Goal: Task Accomplishment & Management: Check status

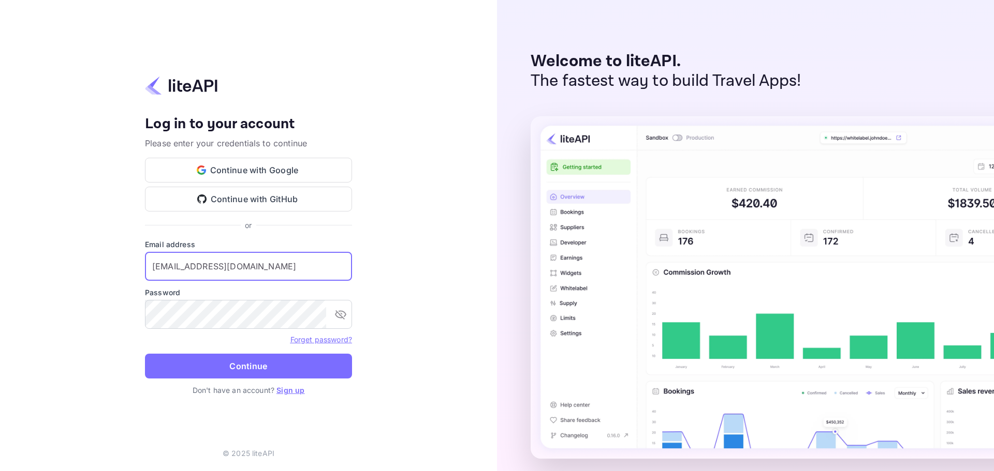
type input "[EMAIL_ADDRESS][DOMAIN_NAME]"
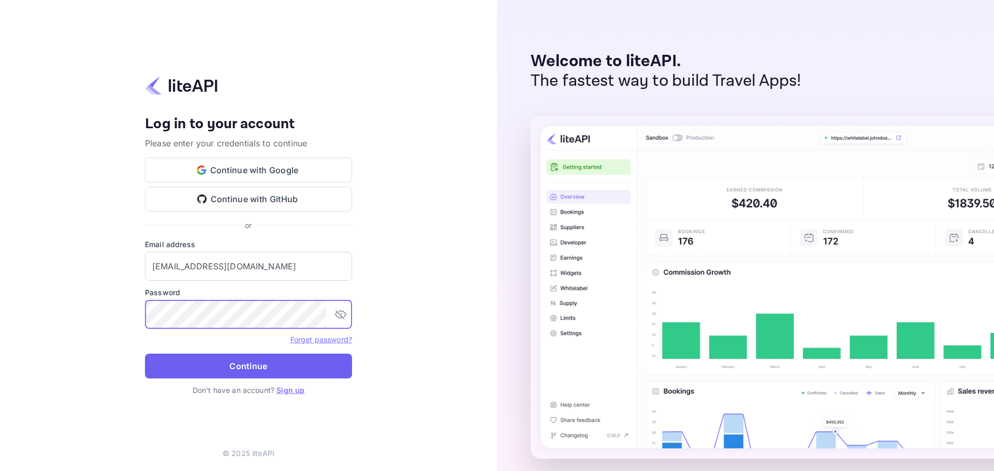
click at [251, 357] on button "Continue" at bounding box center [248, 366] width 207 height 25
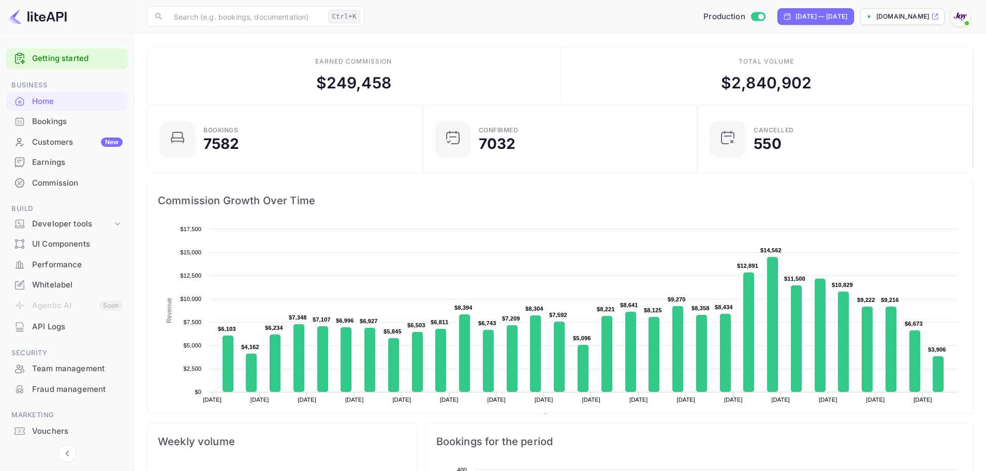
scroll to position [8, 8]
click at [55, 120] on div "Bookings" at bounding box center [77, 122] width 91 height 12
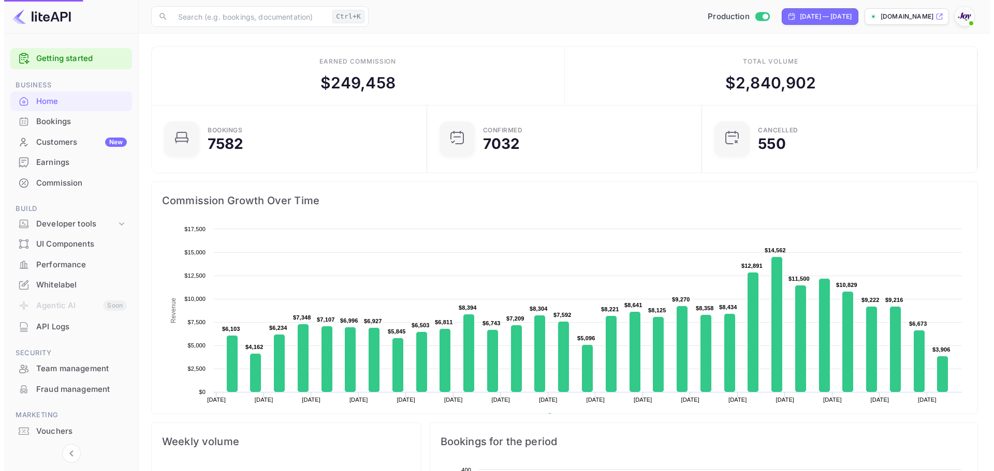
scroll to position [0, 0]
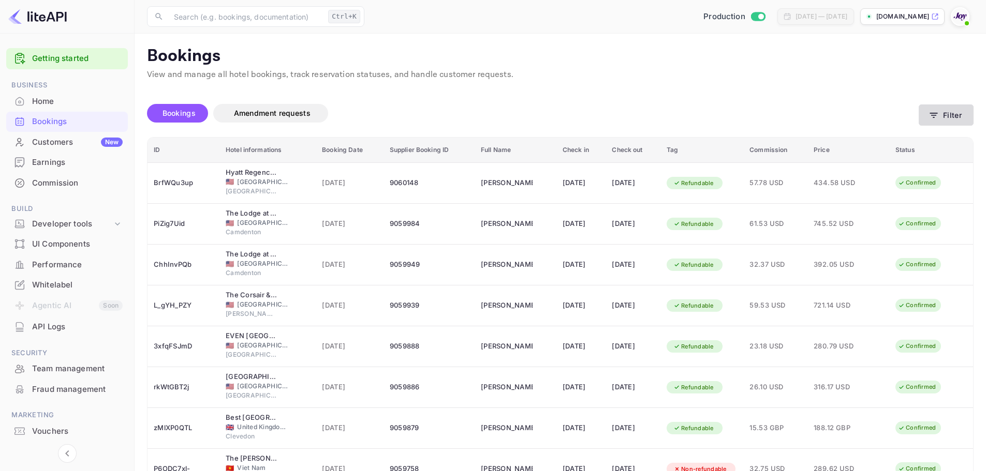
click at [944, 115] on button "Filter" at bounding box center [946, 115] width 55 height 21
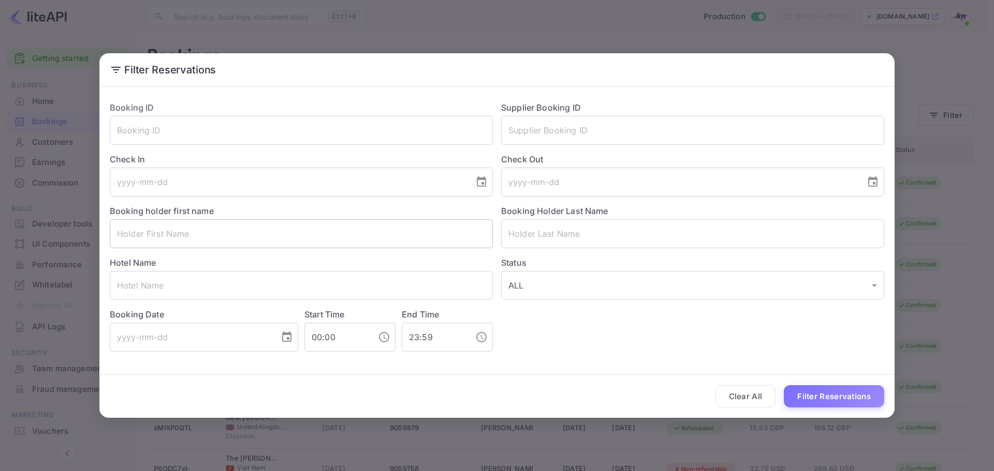
click at [293, 234] on input "text" at bounding box center [301, 233] width 383 height 29
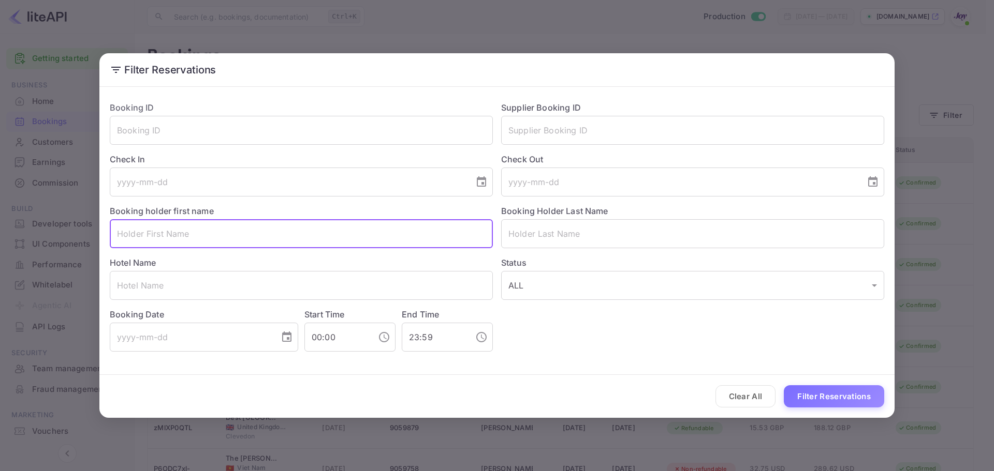
paste input "[PERSON_NAME]"
click at [185, 239] on input "[PERSON_NAME]" at bounding box center [301, 233] width 383 height 29
type input "[PERSON_NAME]"
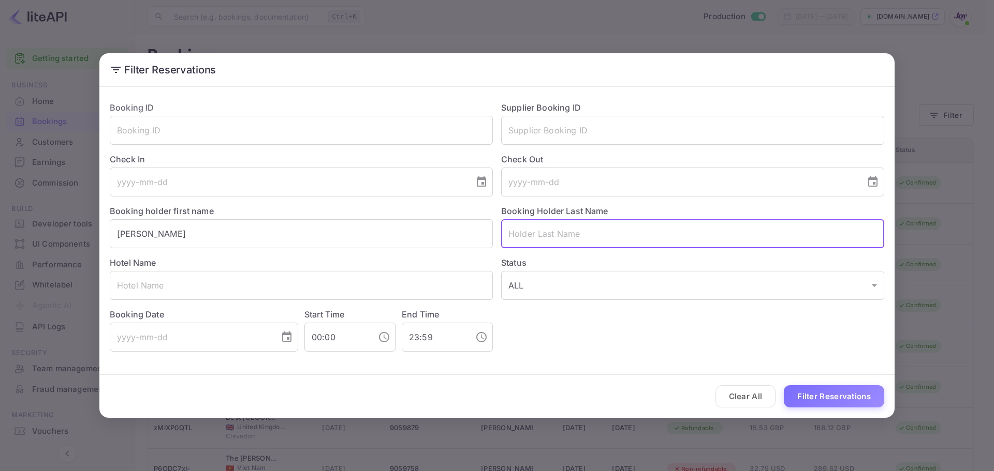
click at [560, 238] on input "text" at bounding box center [692, 233] width 383 height 29
paste input "Whiteley"
type input "Whiteley"
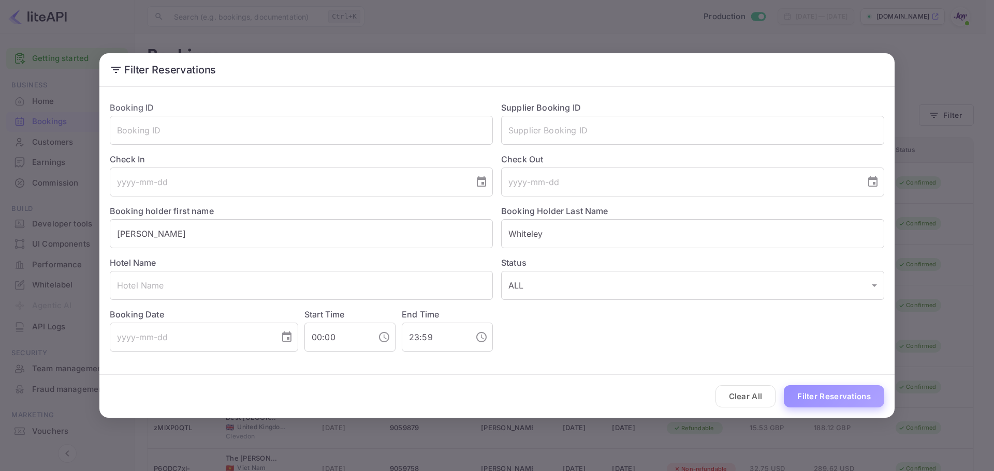
click at [807, 397] on button "Filter Reservations" at bounding box center [833, 397] width 100 height 22
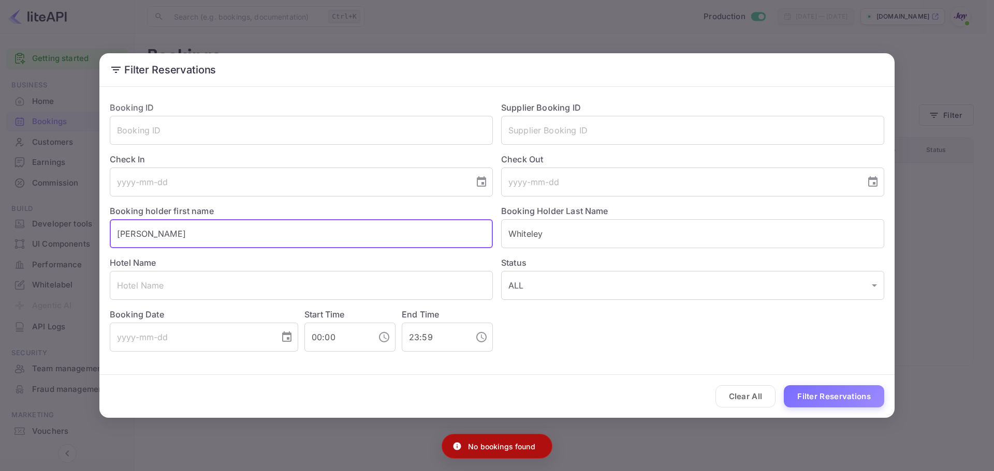
drag, startPoint x: 185, startPoint y: 230, endPoint x: 85, endPoint y: 232, distance: 99.9
click at [85, 232] on div "Filter Reservations Booking ID ​ Supplier Booking ID ​ Check In ​ Check Out ​ B…" at bounding box center [497, 235] width 994 height 471
click at [128, 183] on input "tel" at bounding box center [288, 182] width 357 height 29
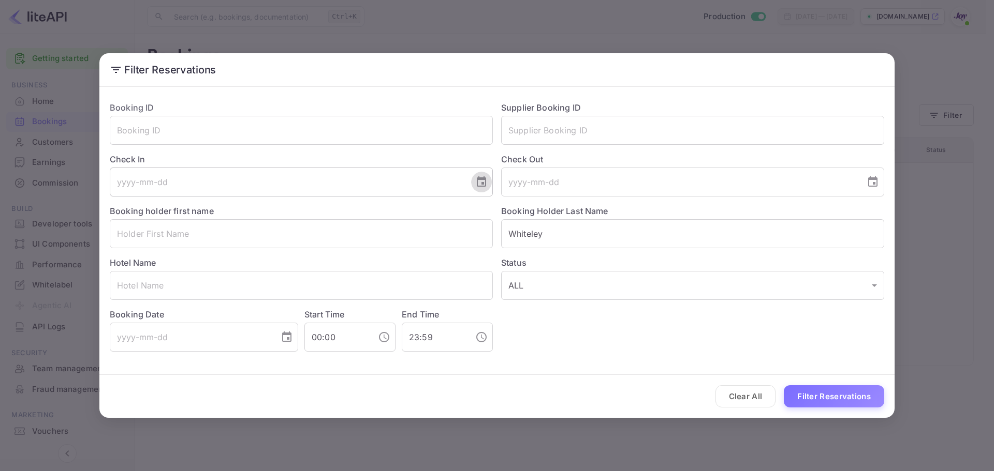
click at [478, 184] on icon "Choose date" at bounding box center [481, 181] width 9 height 10
click at [352, 213] on icon "Next month" at bounding box center [356, 212] width 12 height 12
click at [330, 256] on button "5" at bounding box center [329, 255] width 19 height 19
type input "[DATE]"
click at [538, 177] on input "tel" at bounding box center [679, 182] width 357 height 29
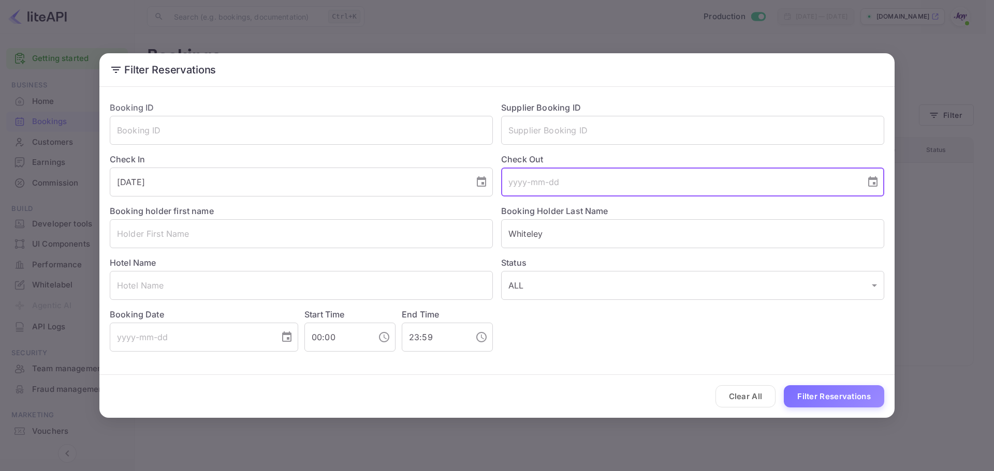
click at [871, 185] on icon "Choose date" at bounding box center [872, 182] width 12 height 12
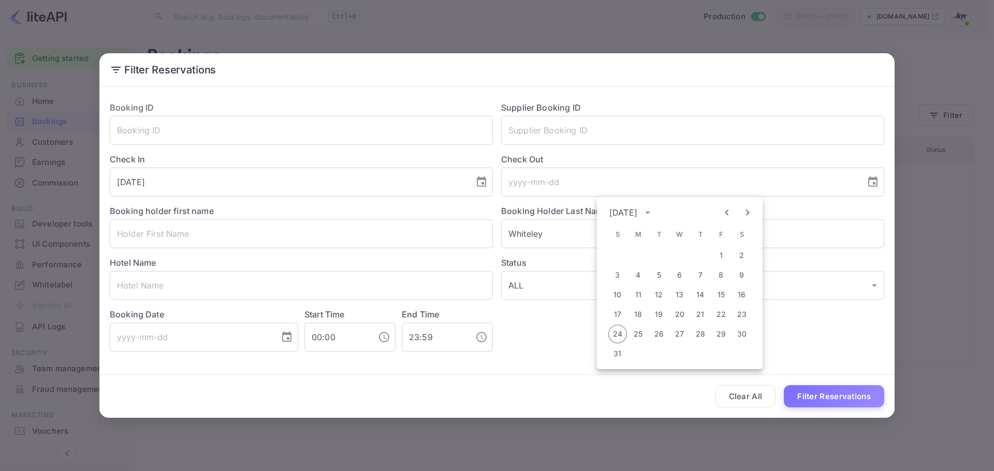
click at [746, 214] on icon "Next month" at bounding box center [747, 212] width 12 height 12
click at [618, 277] on button "7" at bounding box center [617, 275] width 19 height 19
type input "[DATE]"
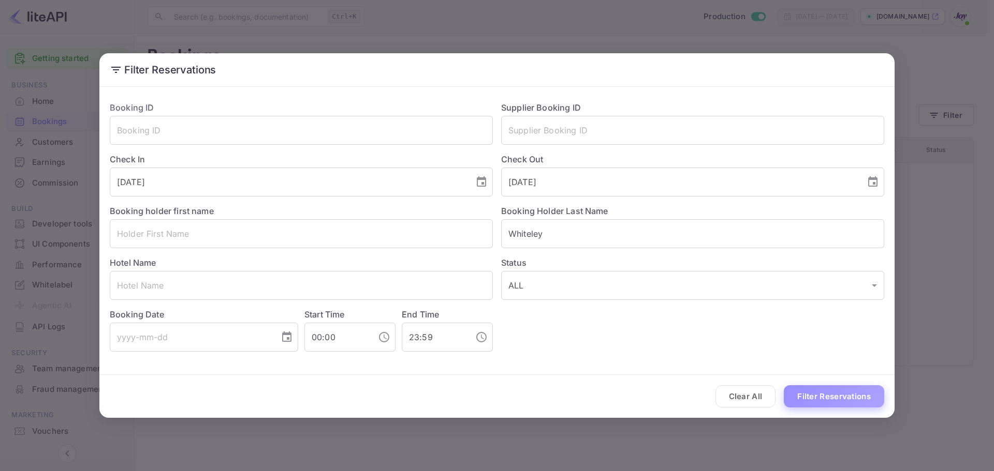
click at [808, 397] on button "Filter Reservations" at bounding box center [833, 397] width 100 height 22
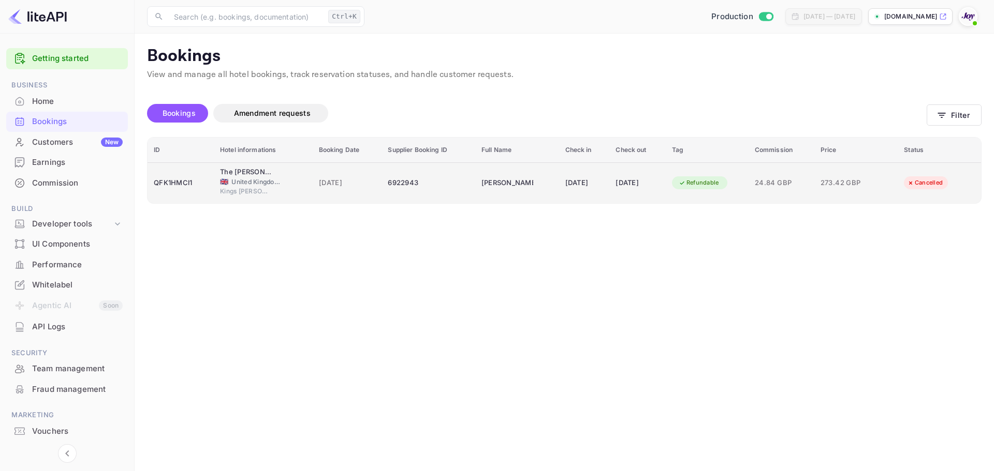
click at [432, 202] on td "6922943" at bounding box center [428, 182] width 94 height 41
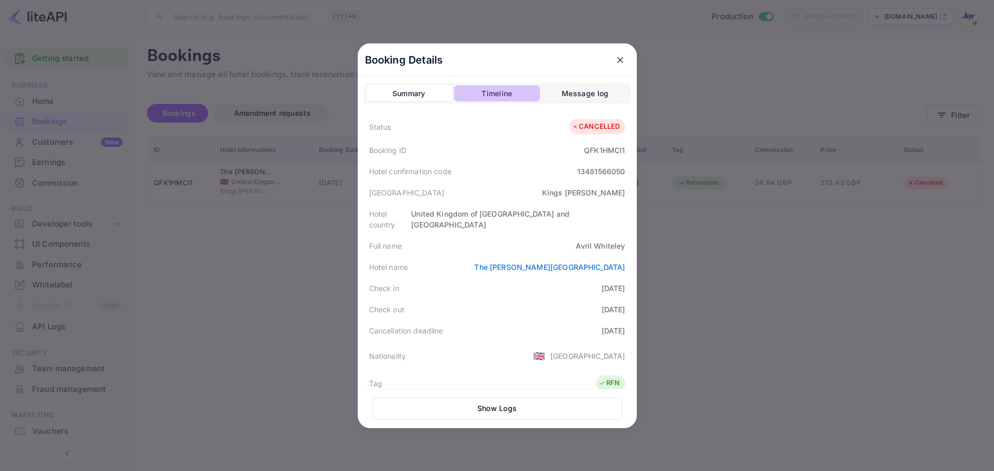
click at [485, 98] on div "Timeline" at bounding box center [496, 93] width 31 height 12
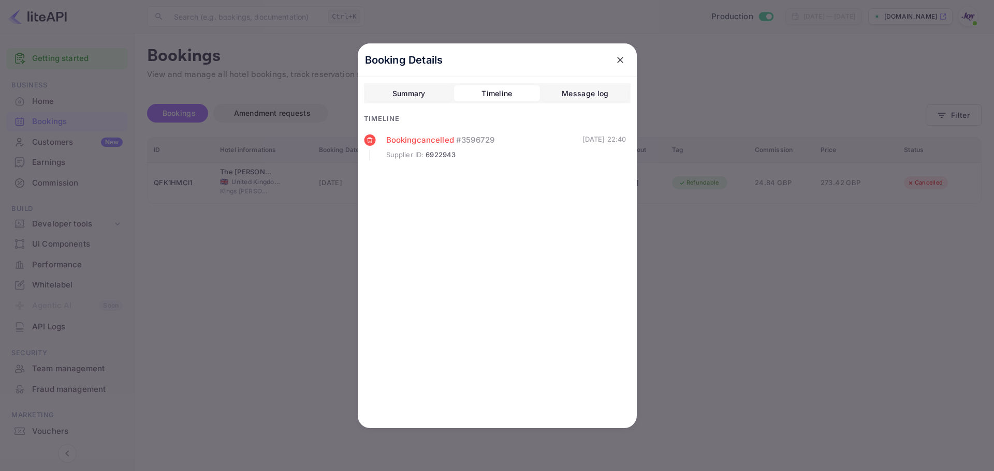
click at [421, 91] on div "Summary" at bounding box center [408, 93] width 33 height 12
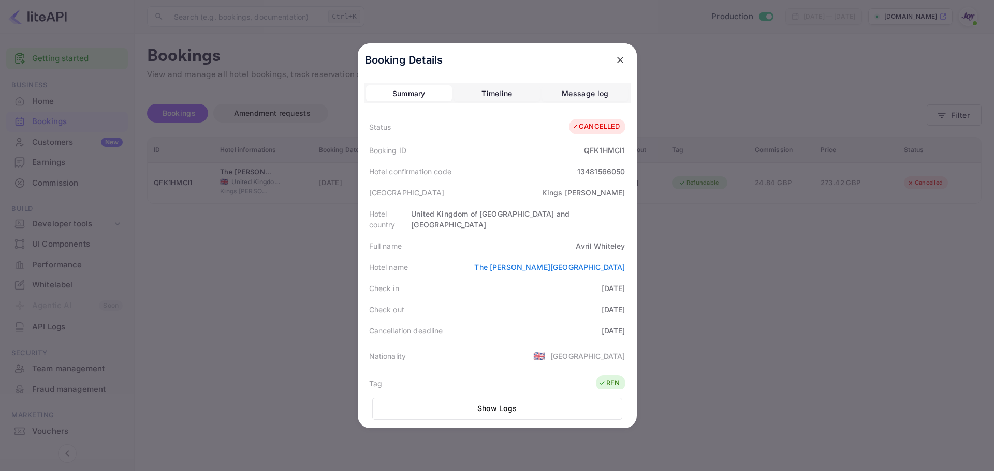
click at [599, 153] on div "QFK1HMCl1" at bounding box center [604, 150] width 41 height 11
copy div "QFK1HMCl1"
drag, startPoint x: 240, startPoint y: 223, endPoint x: 249, endPoint y: 223, distance: 9.3
click at [245, 223] on div at bounding box center [497, 235] width 994 height 471
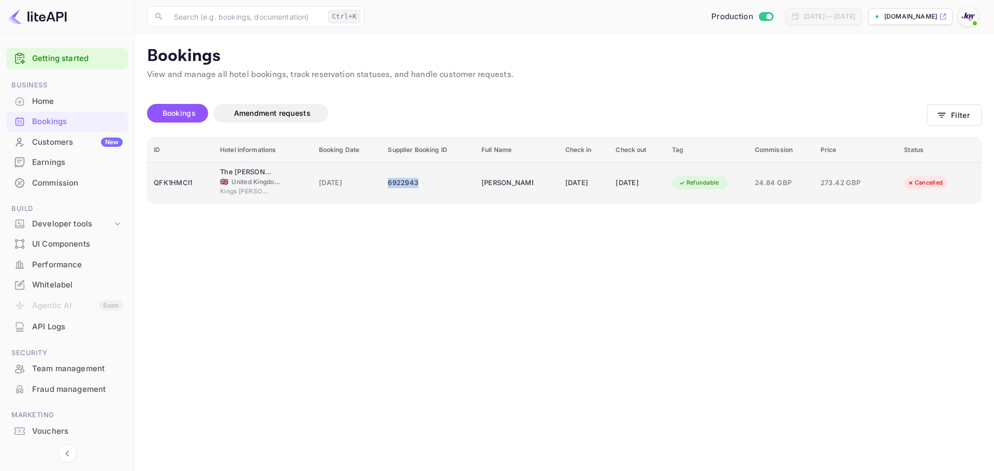
copy div "6922943"
drag, startPoint x: 416, startPoint y: 184, endPoint x: 377, endPoint y: 185, distance: 38.8
click at [388, 185] on div "6922943" at bounding box center [428, 183] width 81 height 17
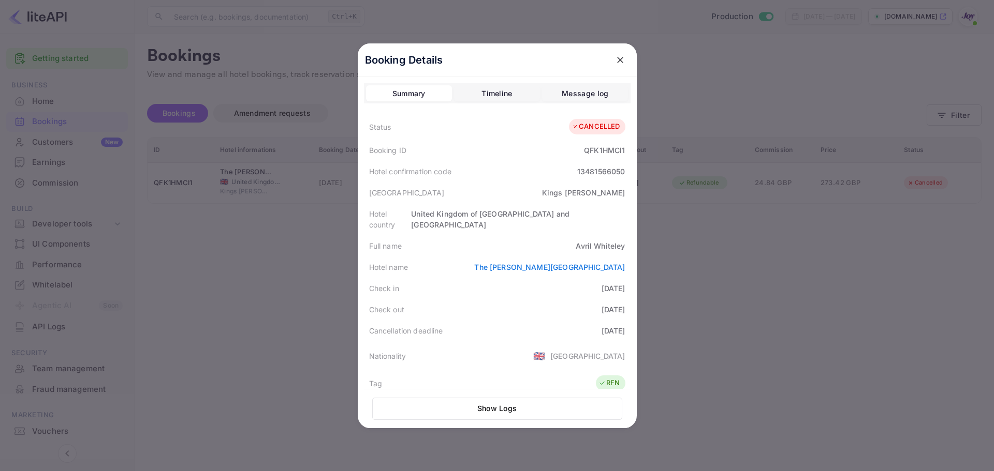
click at [593, 153] on div "QFK1HMCl1" at bounding box center [604, 150] width 41 height 11
copy div "QFK1HMCl1"
drag, startPoint x: 313, startPoint y: 261, endPoint x: 274, endPoint y: 139, distance: 128.0
click at [308, 233] on div at bounding box center [497, 235] width 994 height 471
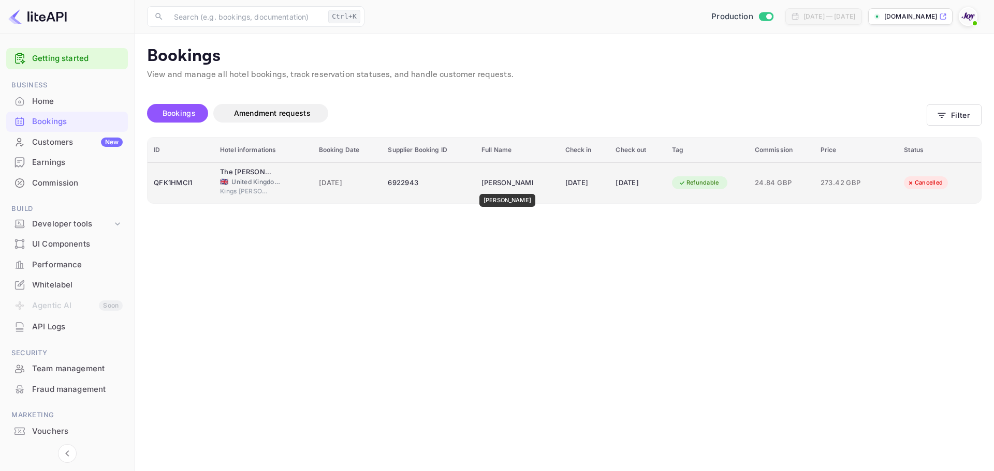
click at [502, 187] on div "[PERSON_NAME]" at bounding box center [507, 183] width 52 height 17
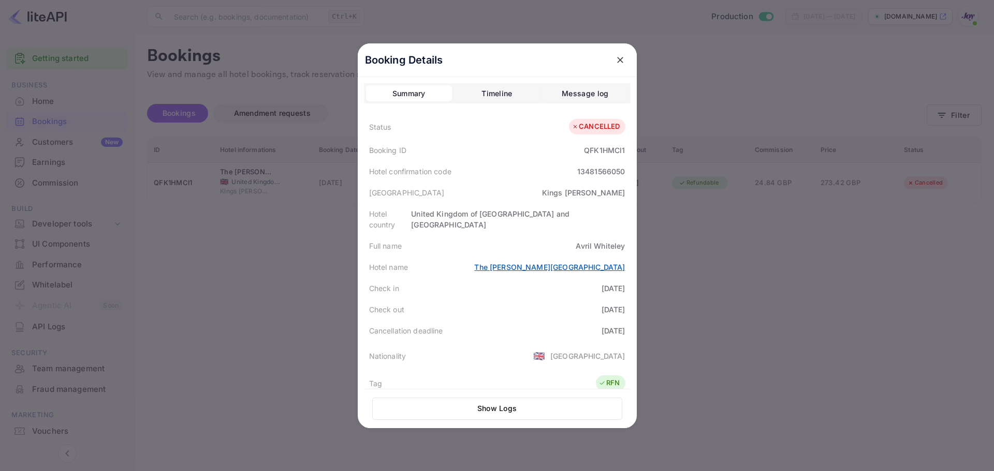
click at [584, 263] on link "The [PERSON_NAME][GEOGRAPHIC_DATA]" at bounding box center [549, 267] width 151 height 9
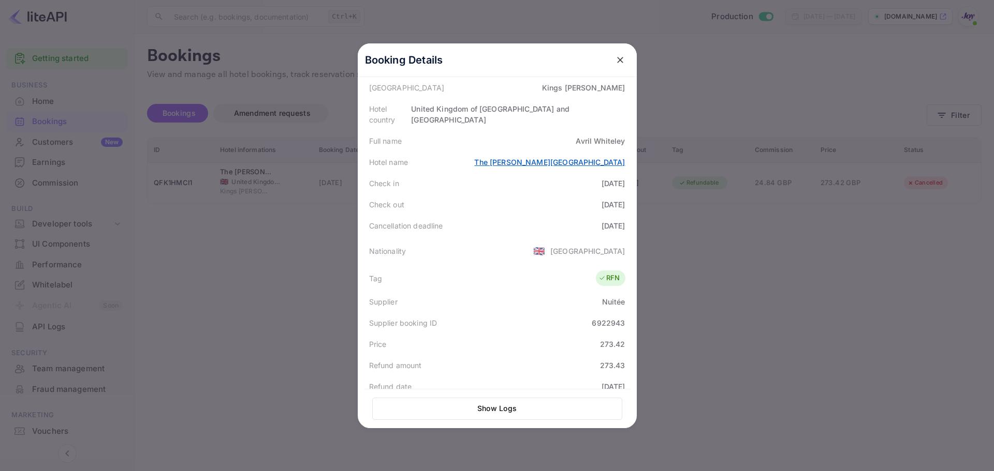
scroll to position [234, 0]
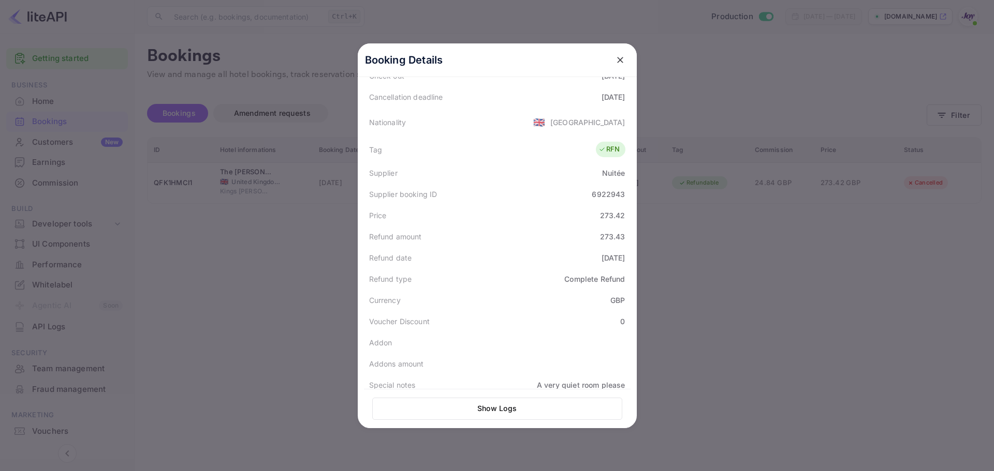
click at [513, 408] on button "Show Logs" at bounding box center [497, 409] width 250 height 22
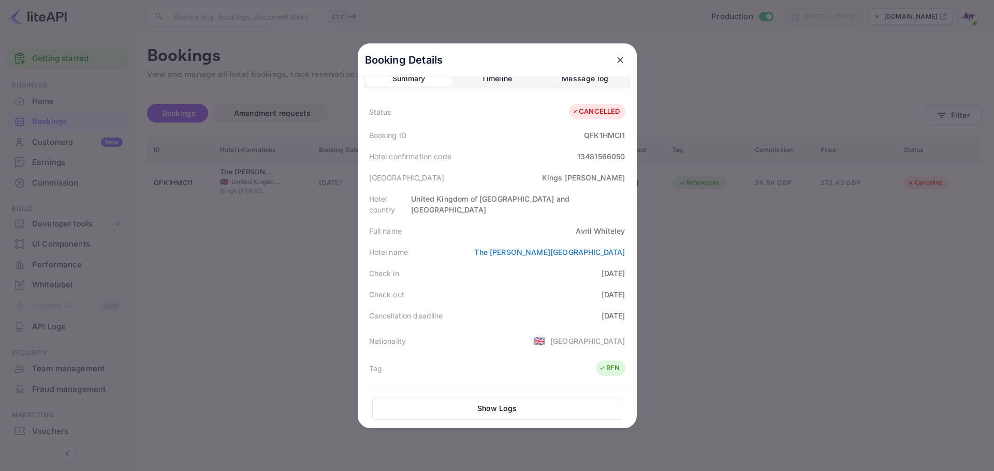
scroll to position [0, 0]
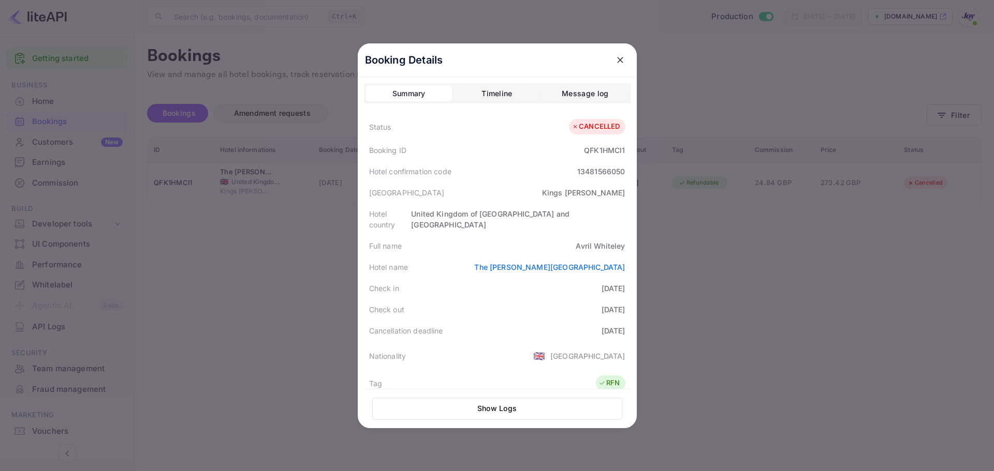
click at [556, 102] on div "Summary Timeline Message log" at bounding box center [497, 93] width 267 height 21
click at [554, 96] on button "Message log" at bounding box center [585, 93] width 86 height 17
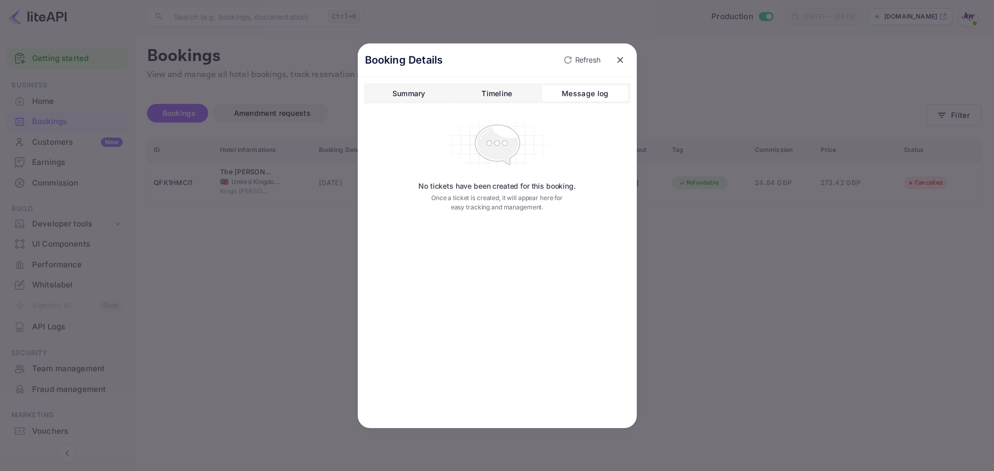
click at [480, 91] on button "Timeline" at bounding box center [497, 93] width 86 height 17
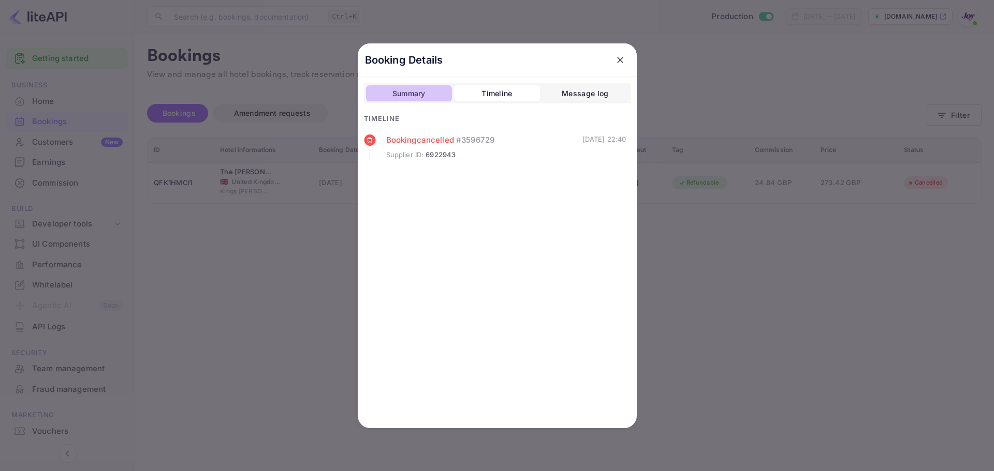
click at [424, 92] on div "Summary" at bounding box center [408, 93] width 33 height 12
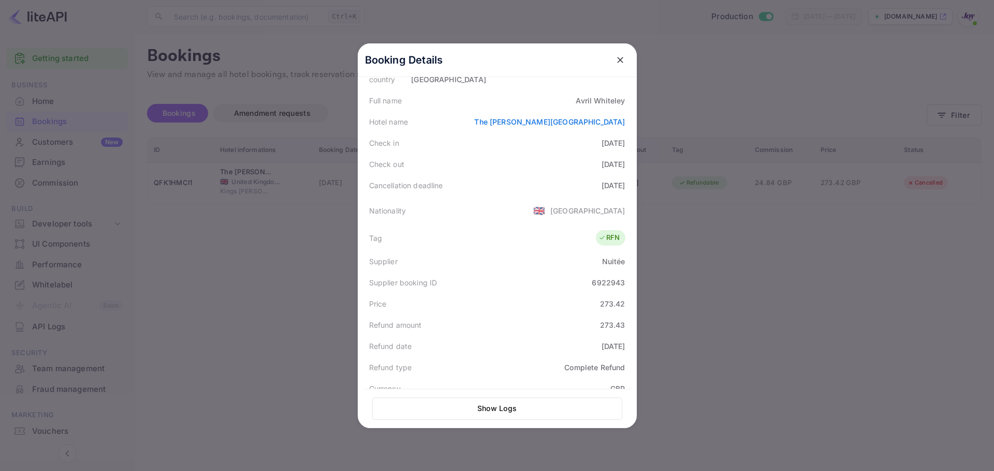
scroll to position [207, 0]
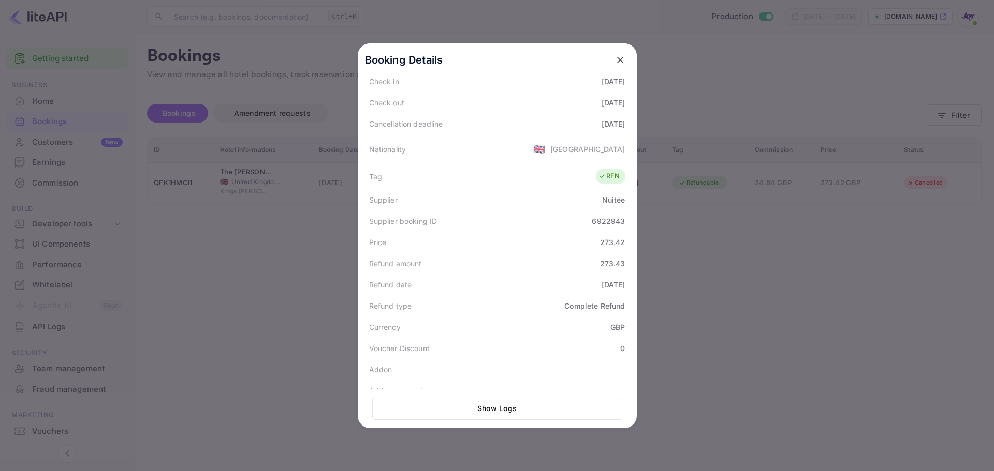
click at [304, 300] on div at bounding box center [497, 235] width 994 height 471
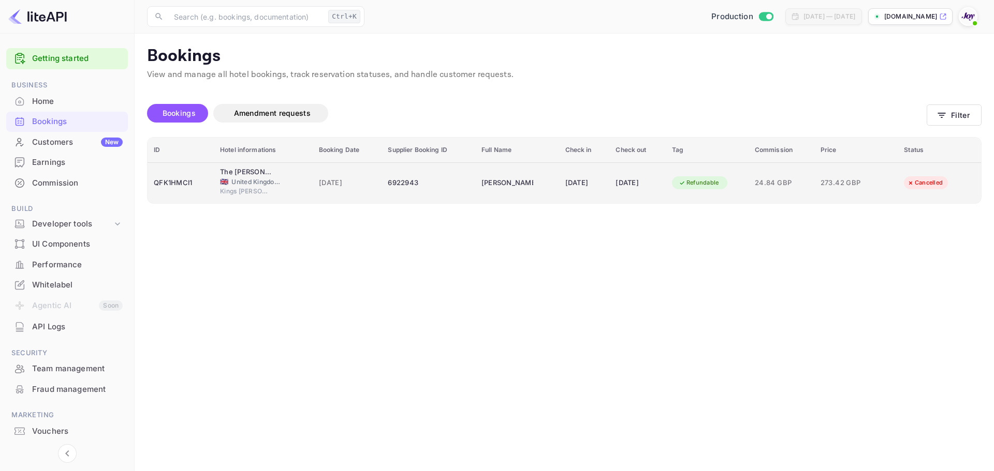
click at [261, 196] on span "Kings [PERSON_NAME]" at bounding box center [246, 191] width 52 height 9
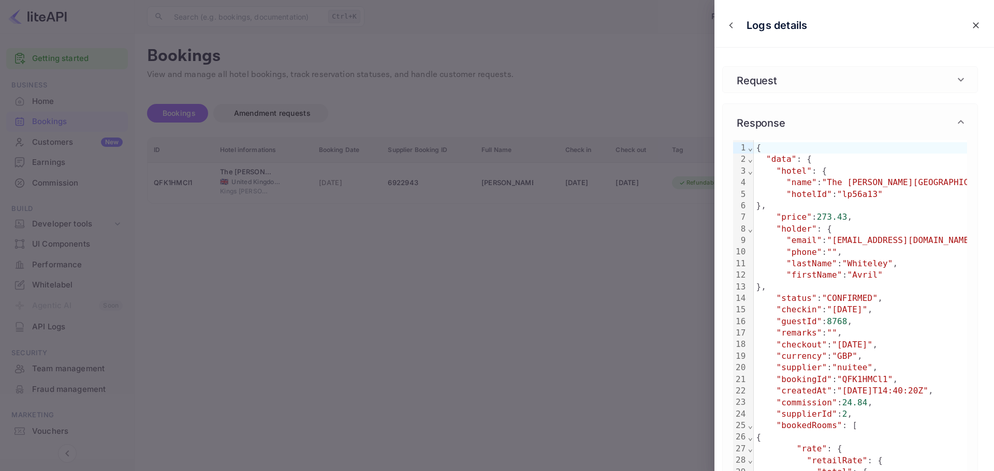
click at [970, 24] on icon "close" at bounding box center [975, 25] width 10 height 10
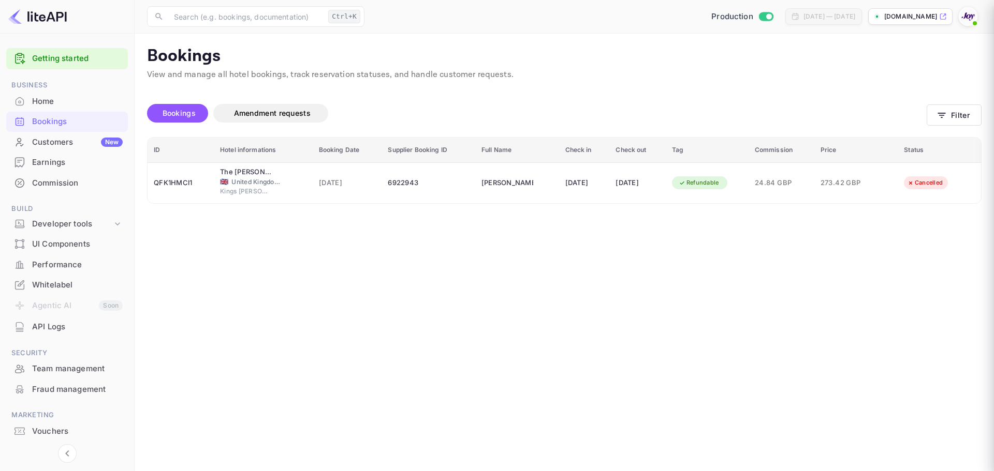
click at [536, 246] on div at bounding box center [497, 235] width 994 height 471
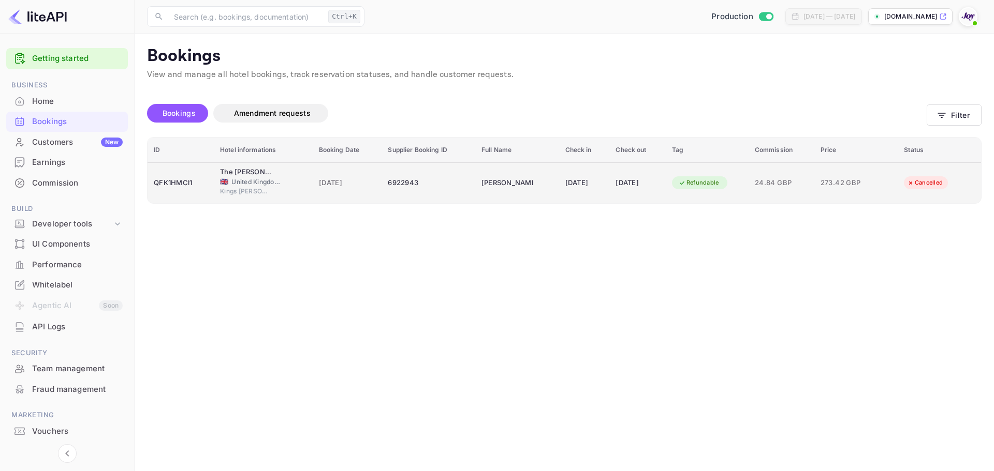
click at [432, 183] on div "6922943" at bounding box center [428, 183] width 81 height 17
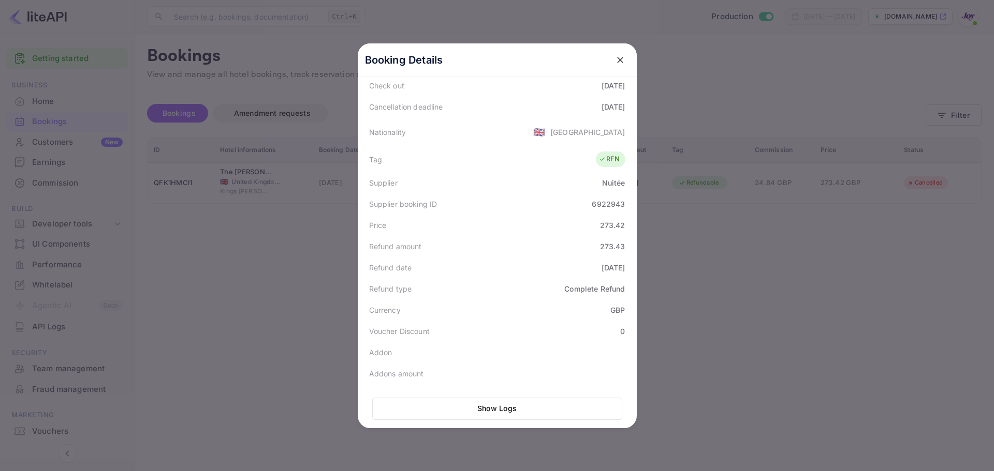
scroll to position [234, 0]
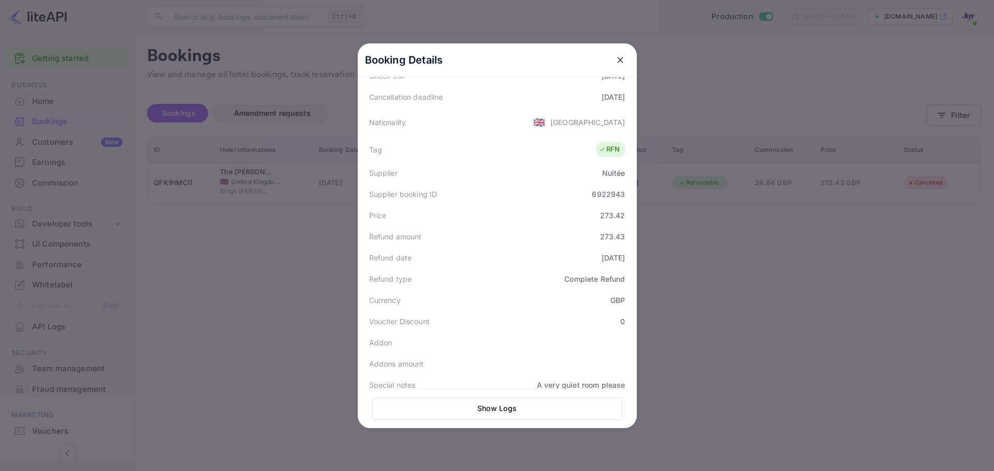
click at [227, 266] on div at bounding box center [497, 235] width 994 height 471
